Goal: Information Seeking & Learning: Learn about a topic

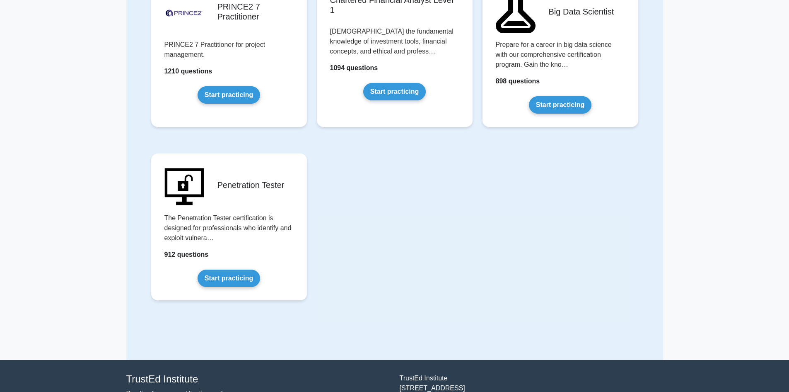
scroll to position [1699, 0]
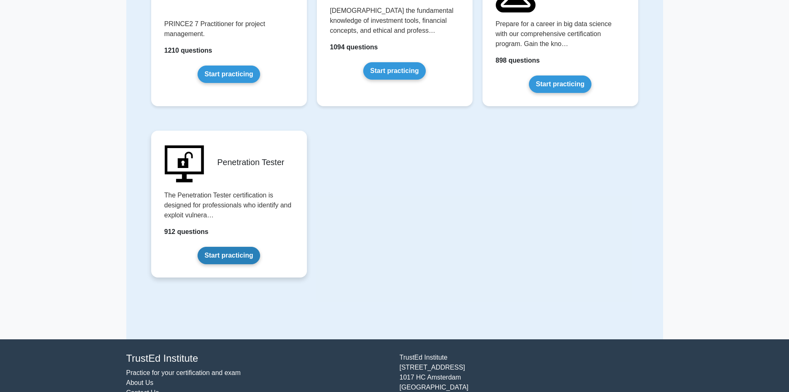
click at [239, 251] on link "Start practicing" at bounding box center [229, 255] width 63 height 17
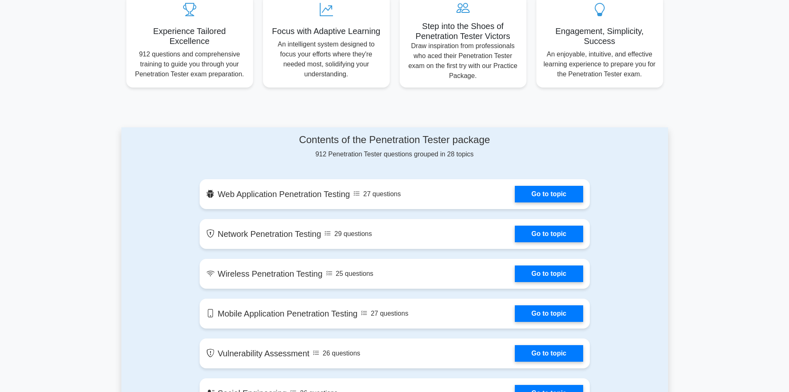
scroll to position [373, 0]
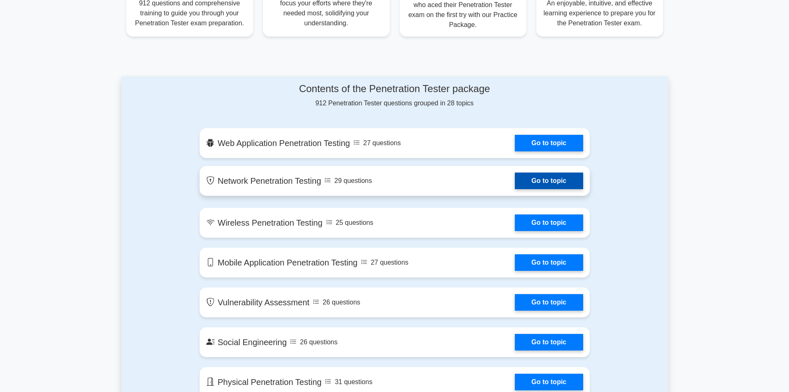
click at [557, 185] on link "Go to topic" at bounding box center [549, 180] width 68 height 17
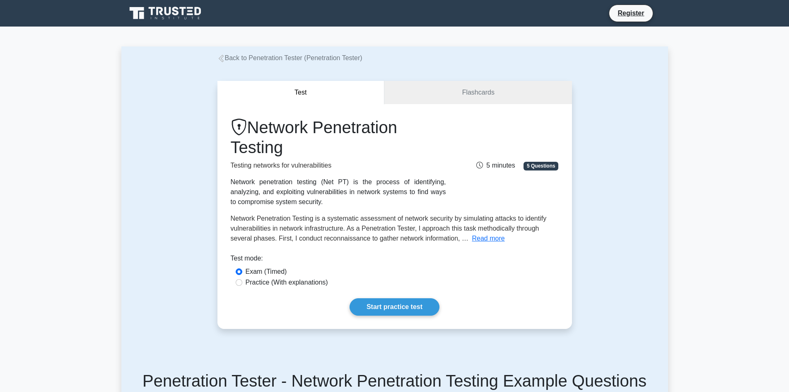
click at [300, 284] on label "Practice (With explanations)" at bounding box center [287, 282] width 82 height 10
click at [242, 284] on input "Practice (With explanations)" at bounding box center [239, 282] width 7 height 7
radio input "true"
click at [379, 305] on link "Start practice test" at bounding box center [395, 306] width 90 height 17
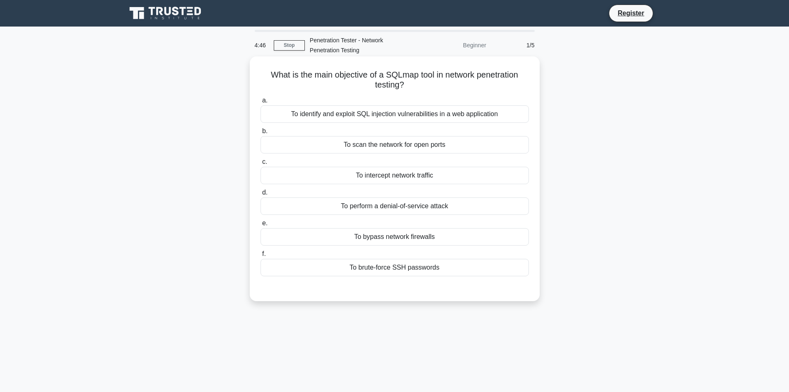
click at [397, 116] on div "To identify and exploit SQL injection vulnerabilities in a web application" at bounding box center [395, 113] width 269 height 17
click at [261, 103] on input "a. To identify and exploit SQL injection vulnerabilities in a web application" at bounding box center [261, 100] width 0 height 5
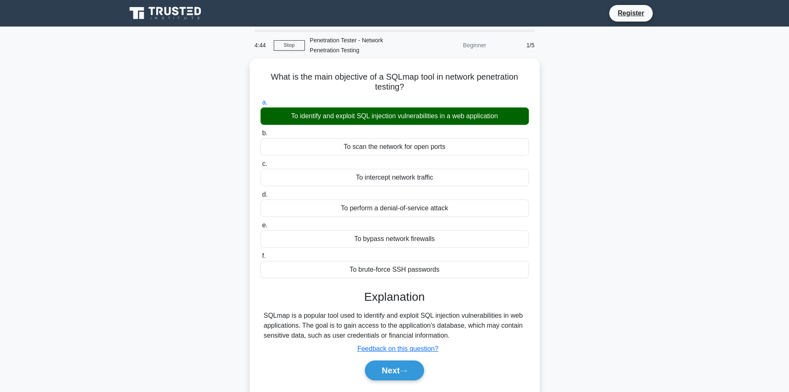
scroll to position [41, 0]
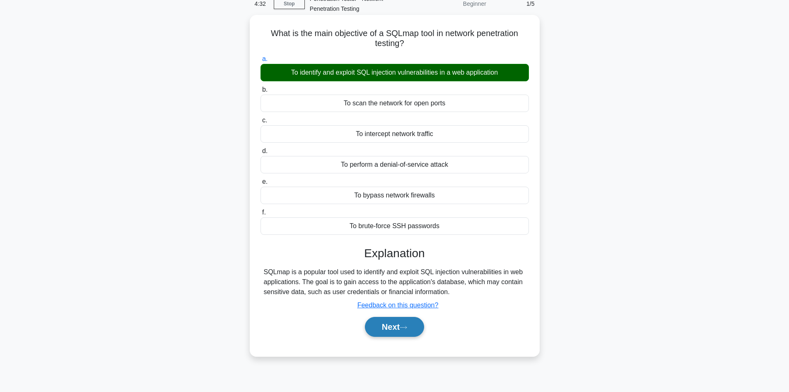
click at [392, 324] on button "Next" at bounding box center [394, 327] width 59 height 20
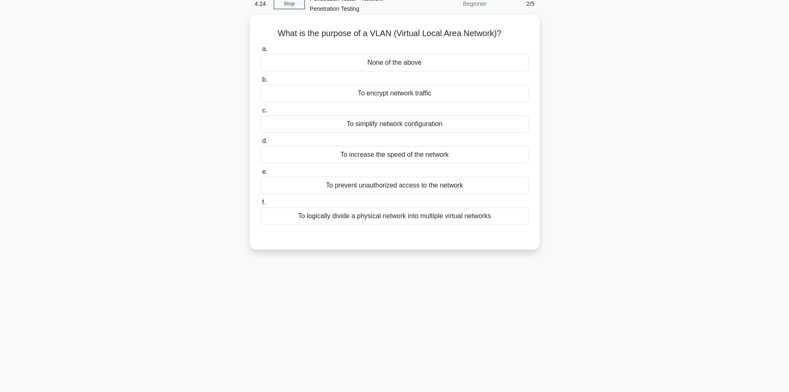
click at [387, 218] on div "To logically divide a physical network into multiple virtual networks" at bounding box center [395, 215] width 269 height 17
click at [261, 205] on input "f. To logically divide a physical network into multiple virtual networks" at bounding box center [261, 202] width 0 height 5
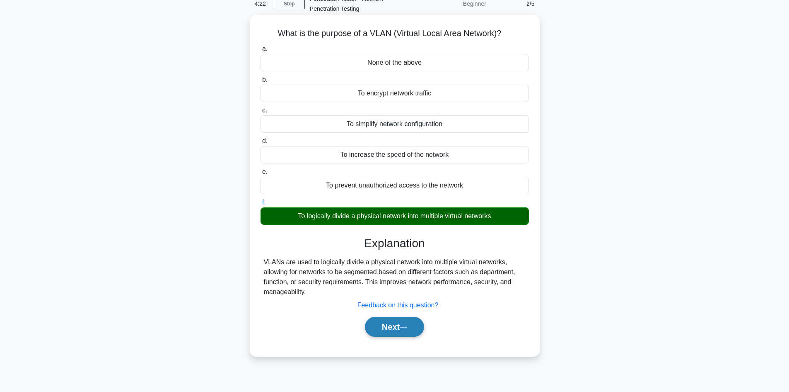
click at [402, 327] on button "Next" at bounding box center [394, 327] width 59 height 20
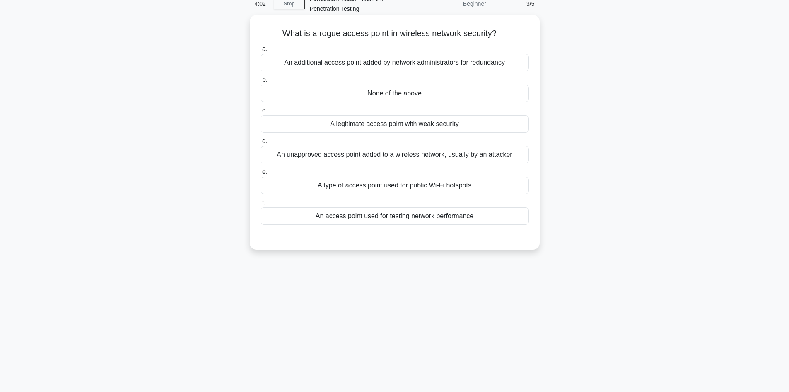
click at [410, 158] on div "An unapproved access point added to a wireless network, usually by an attacker" at bounding box center [395, 154] width 269 height 17
click at [261, 144] on input "d. An unapproved access point added to a wireless network, usually by an attack…" at bounding box center [261, 140] width 0 height 5
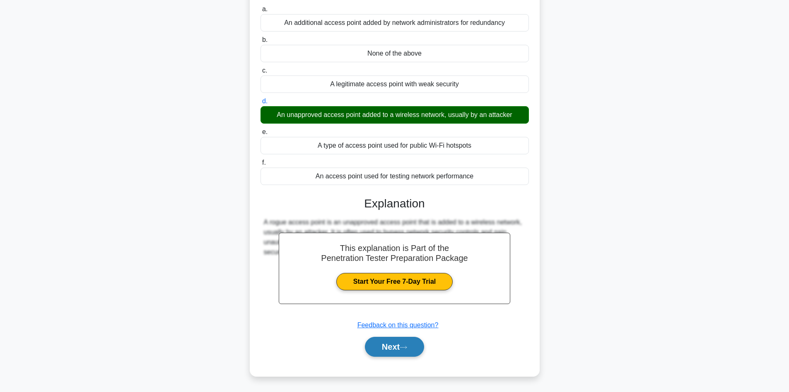
click at [395, 342] on button "Next" at bounding box center [394, 347] width 59 height 20
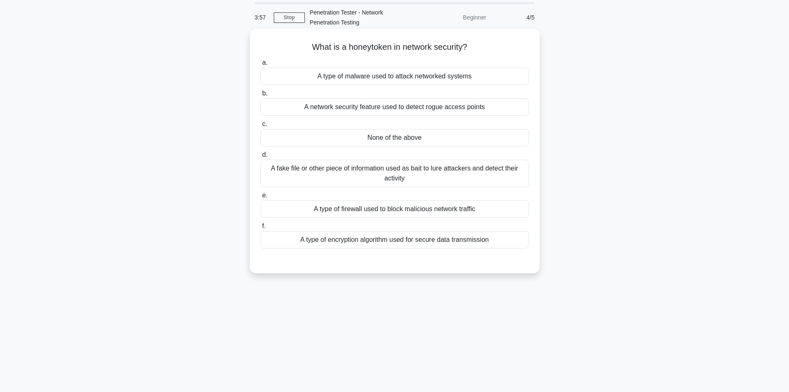
scroll to position [0, 0]
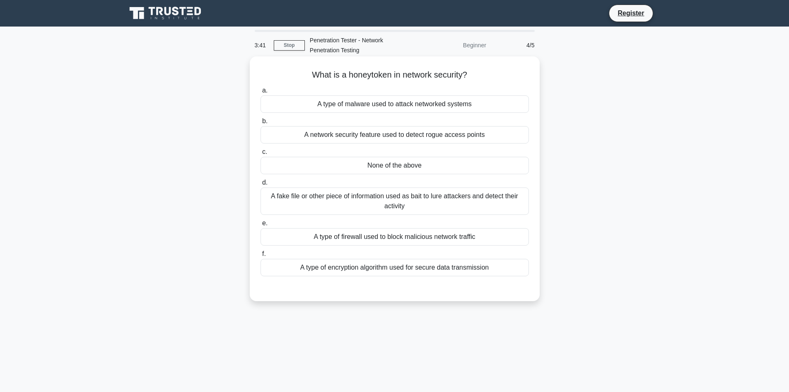
click at [386, 137] on div "A network security feature used to detect rogue access points" at bounding box center [395, 134] width 269 height 17
click at [261, 124] on input "b. A network security feature used to detect rogue access points" at bounding box center [261, 121] width 0 height 5
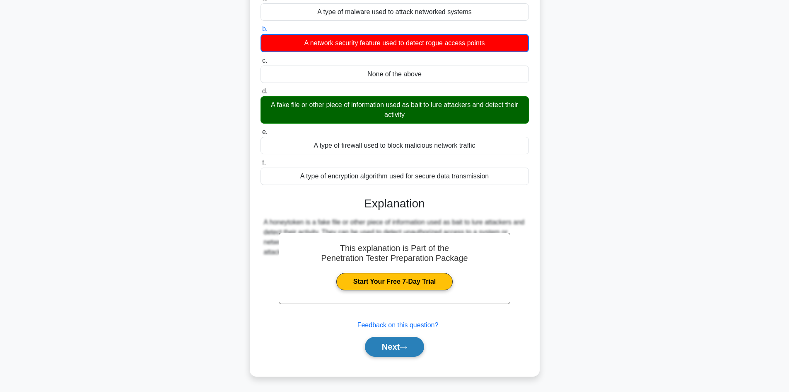
click at [410, 344] on button "Next" at bounding box center [394, 347] width 59 height 20
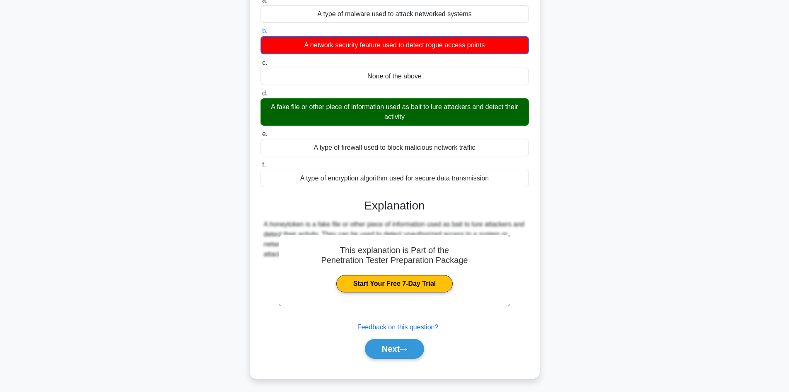
scroll to position [56, 0]
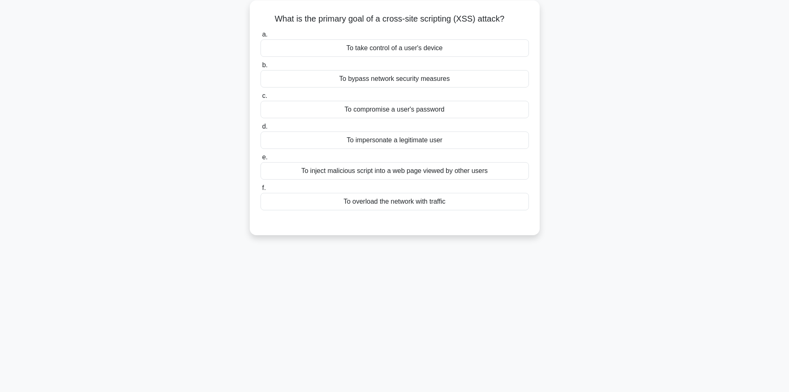
click at [436, 81] on div "To bypass network security measures" at bounding box center [395, 78] width 269 height 17
click at [261, 68] on input "b. To bypass network security measures" at bounding box center [261, 65] width 0 height 5
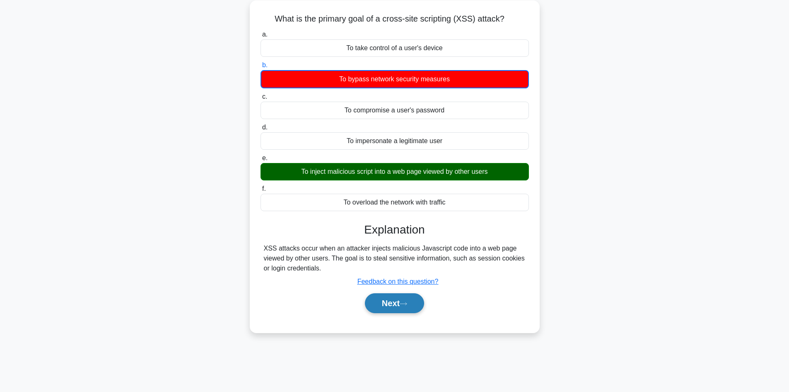
click at [396, 304] on button "Next" at bounding box center [394, 303] width 59 height 20
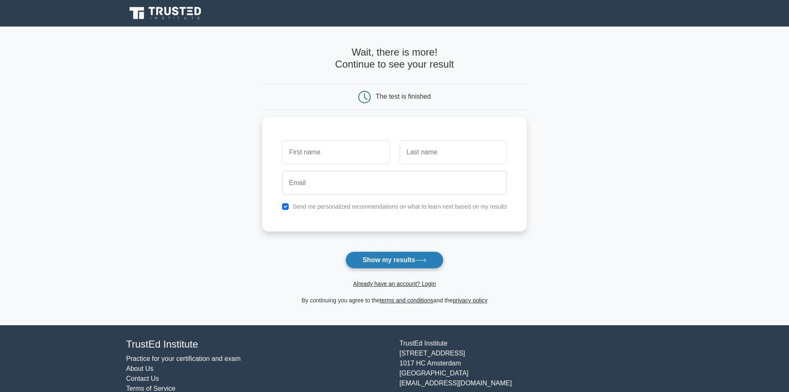
click at [392, 263] on button "Show my results" at bounding box center [395, 259] width 98 height 17
